Goal: Check status: Check status

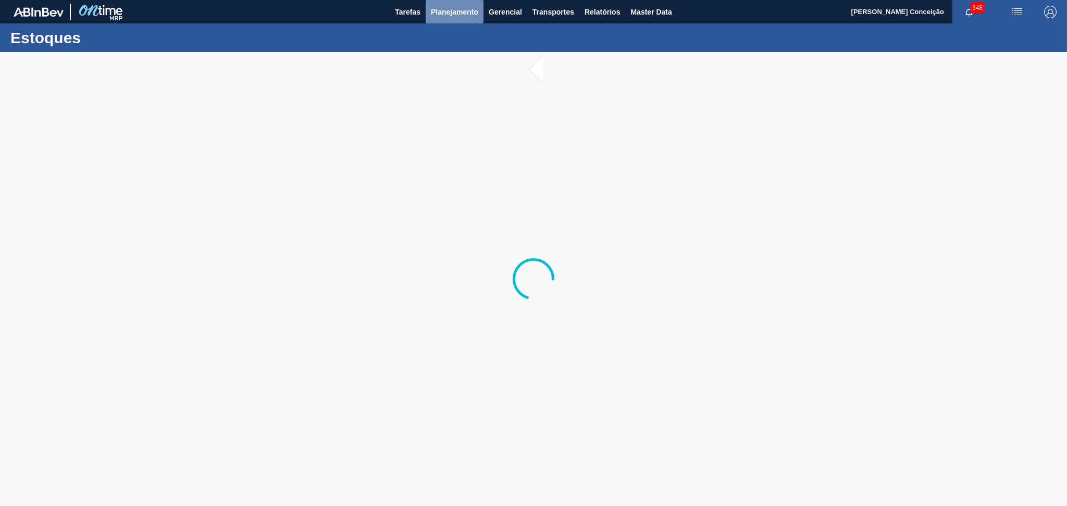
click at [462, 14] on span "Planejamento" at bounding box center [454, 12] width 47 height 13
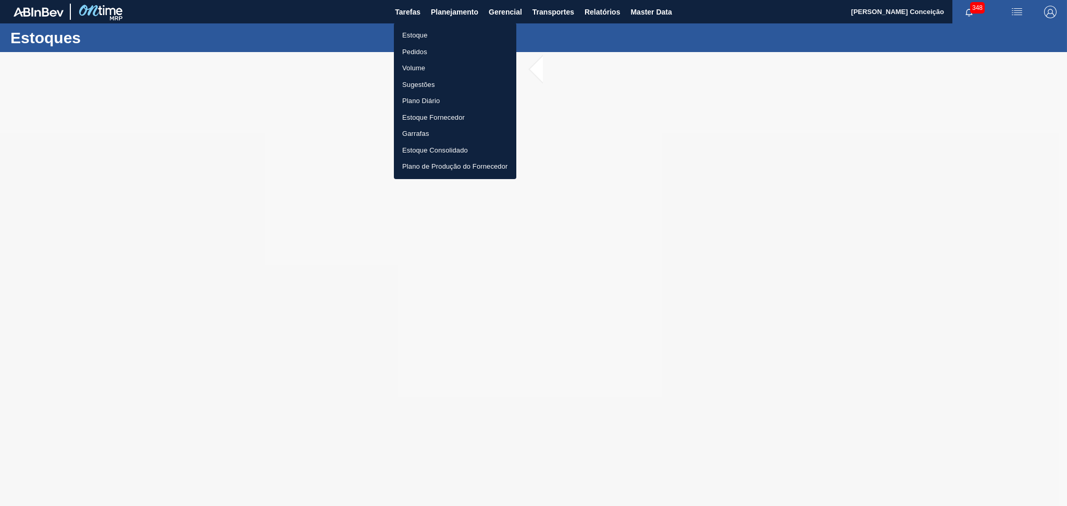
click at [415, 51] on li "Pedidos" at bounding box center [455, 52] width 122 height 17
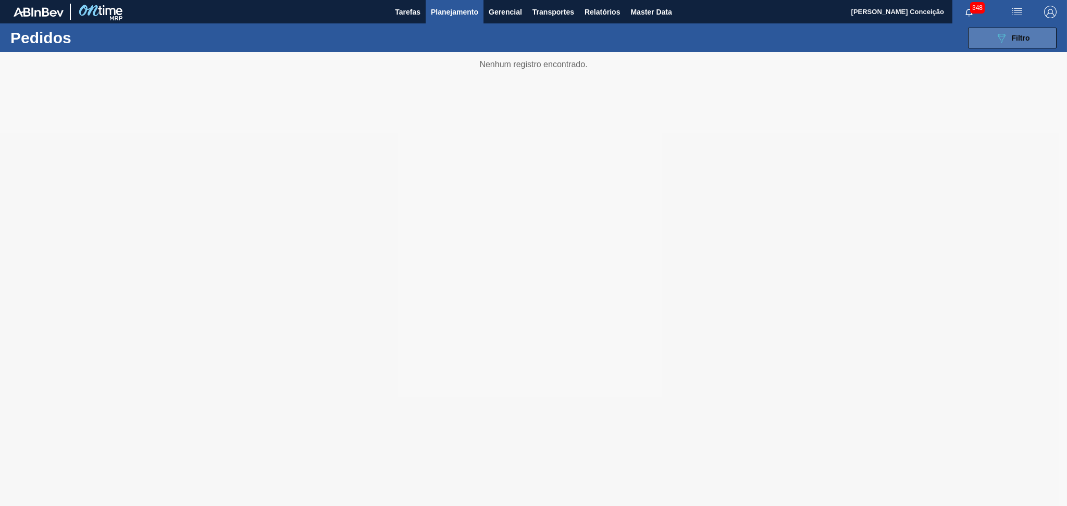
click at [1003, 33] on icon "089F7B8B-B2A5-4AFE-B5C0-19BA573D28AC" at bounding box center [1001, 38] width 13 height 13
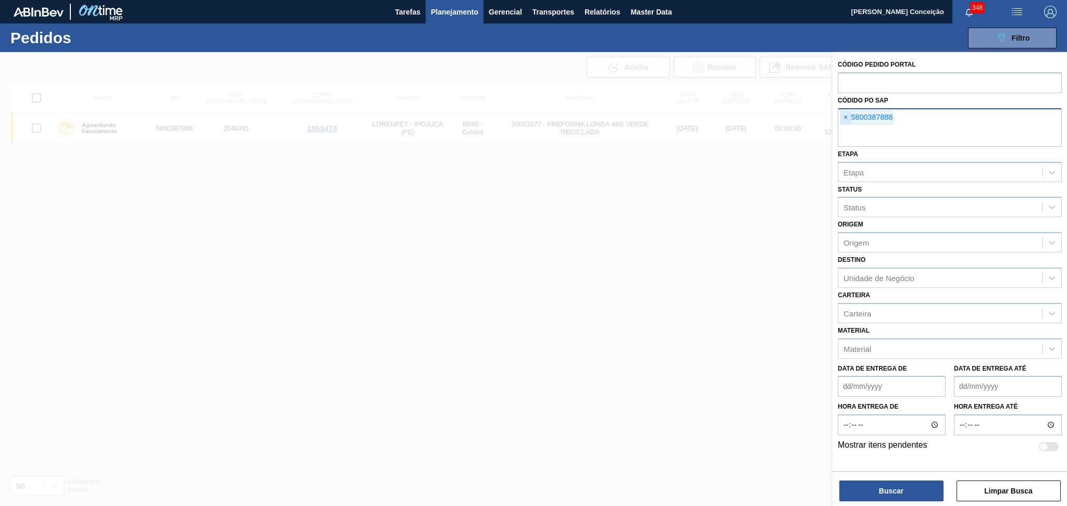
click at [846, 120] on span "×" at bounding box center [846, 117] width 10 height 13
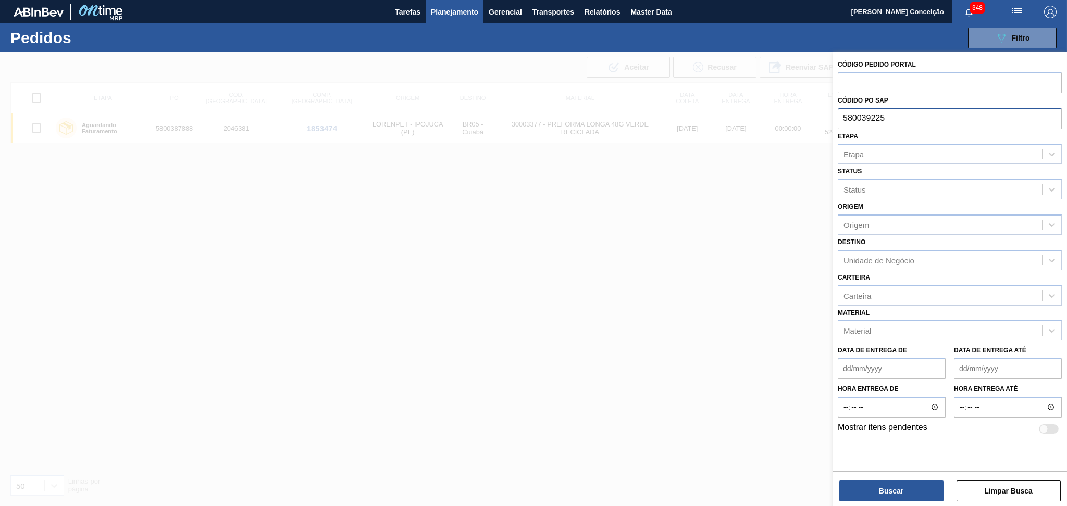
type input "5800392251"
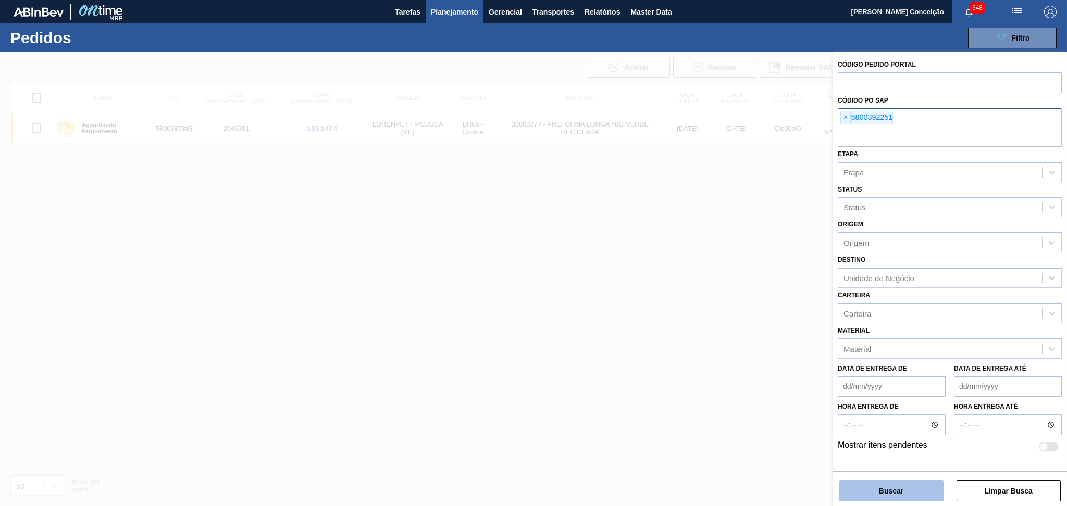
click at [906, 490] on button "Buscar" at bounding box center [891, 491] width 104 height 21
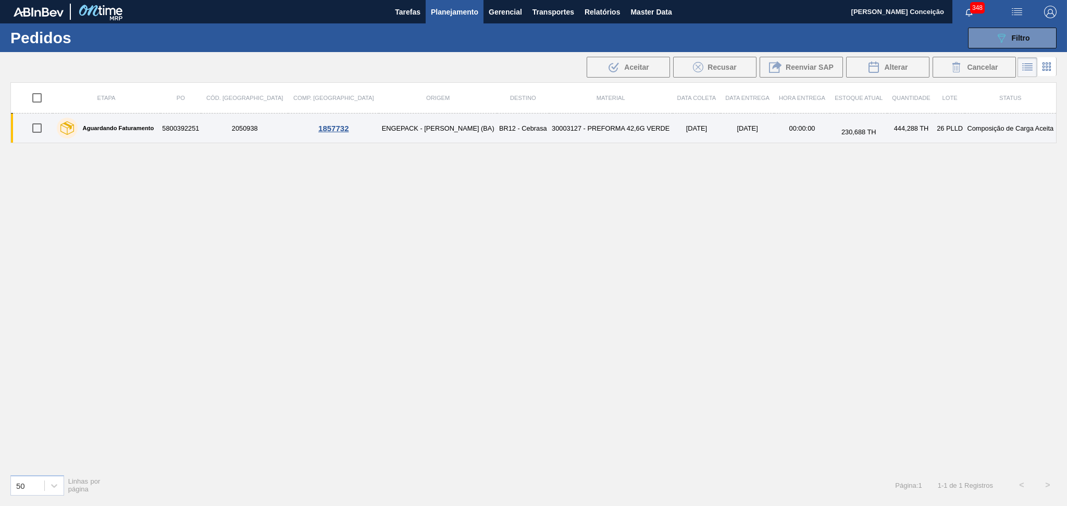
click at [549, 132] on td "30003127 - PREFORMA 42,6G VERDE" at bounding box center [610, 129] width 123 height 30
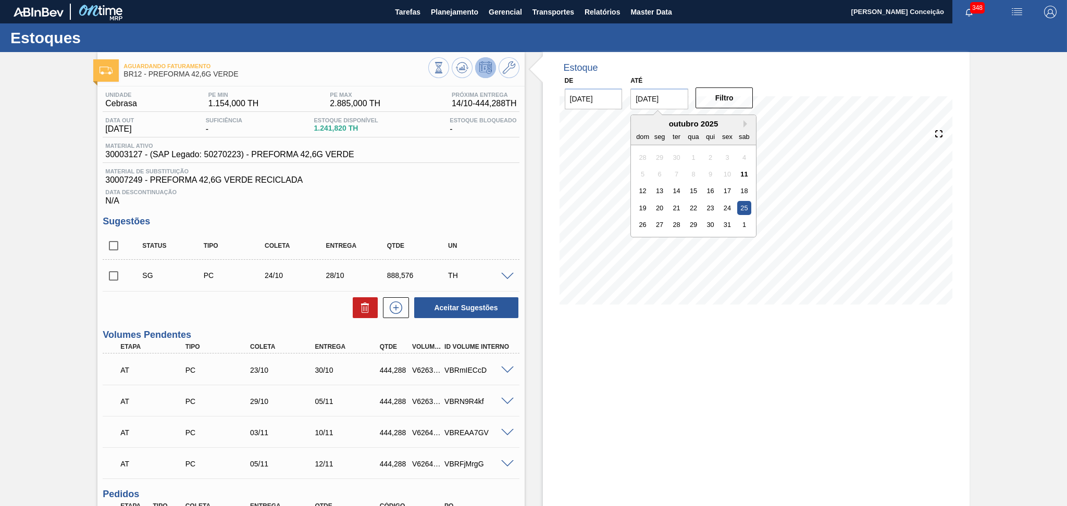
drag, startPoint x: 681, startPoint y: 100, endPoint x: 509, endPoint y: 95, distance: 172.0
click at [520, 95] on div "Aguardando Faturamento BR12 - PREFORMA 42,6G VERDE Unidade Cebrasa PE MIN 1.154…" at bounding box center [533, 372] width 1067 height 640
type input "[DATE]"
click at [713, 92] on button "Filtro" at bounding box center [725, 98] width 58 height 21
click at [20, 362] on div "Aguardando Faturamento BR12 - PREFORMA 42,6G VERDE Unidade Cebrasa PE MIN 1.154…" at bounding box center [533, 372] width 1067 height 640
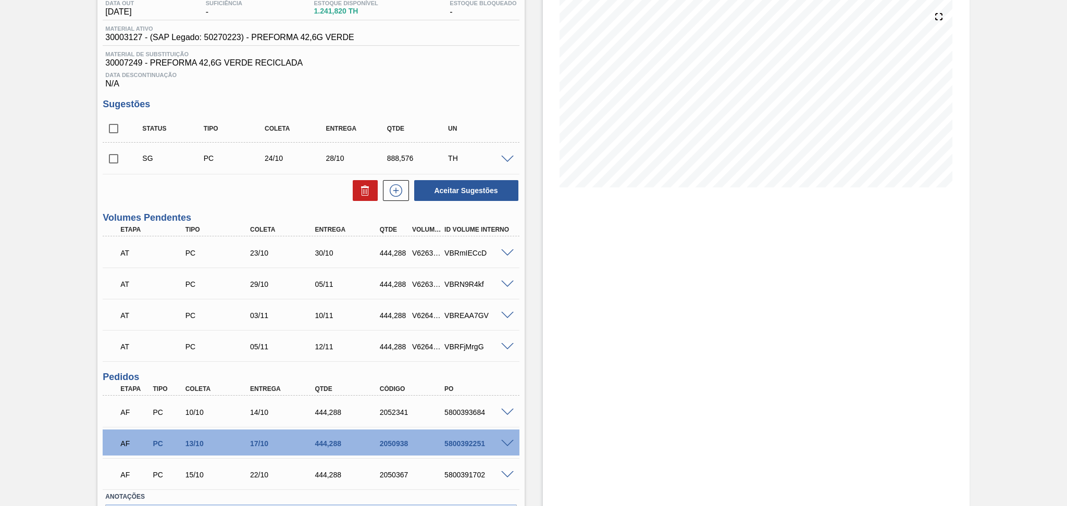
scroll to position [139, 0]
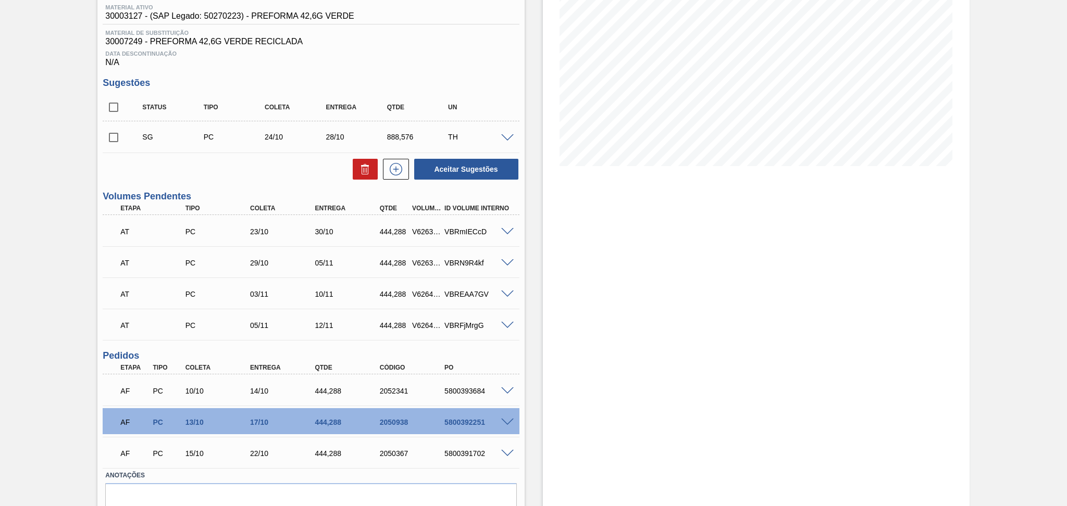
click at [262, 158] on div "Aceitar Sugestões" at bounding box center [311, 169] width 416 height 23
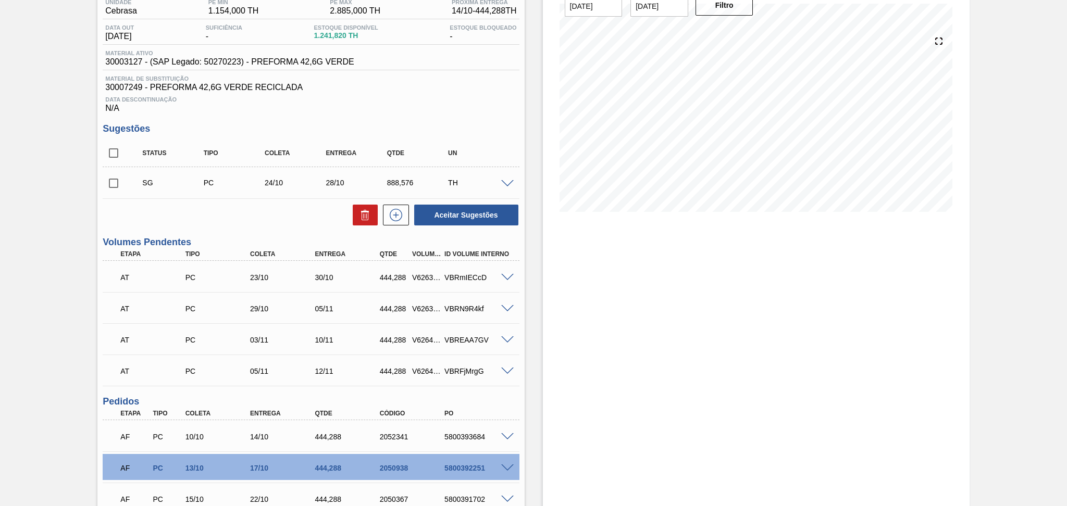
scroll to position [0, 0]
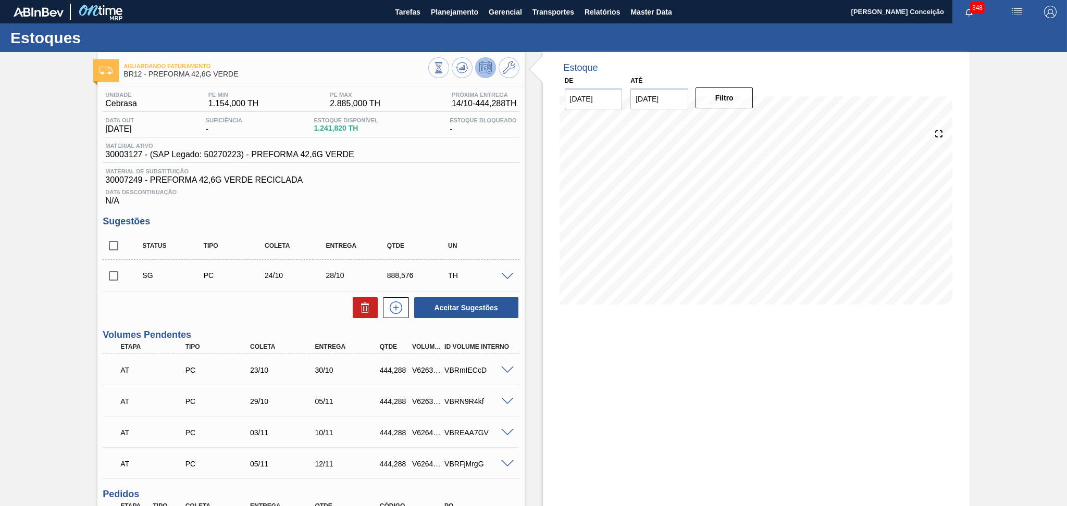
click at [531, 204] on div "Estoque De [DATE] Até [DATE] Filtro 28/10 Projeção de Estoque 2,052.259 [DOMAIN…" at bounding box center [747, 372] width 445 height 640
